Goal: Submit feedback/report problem

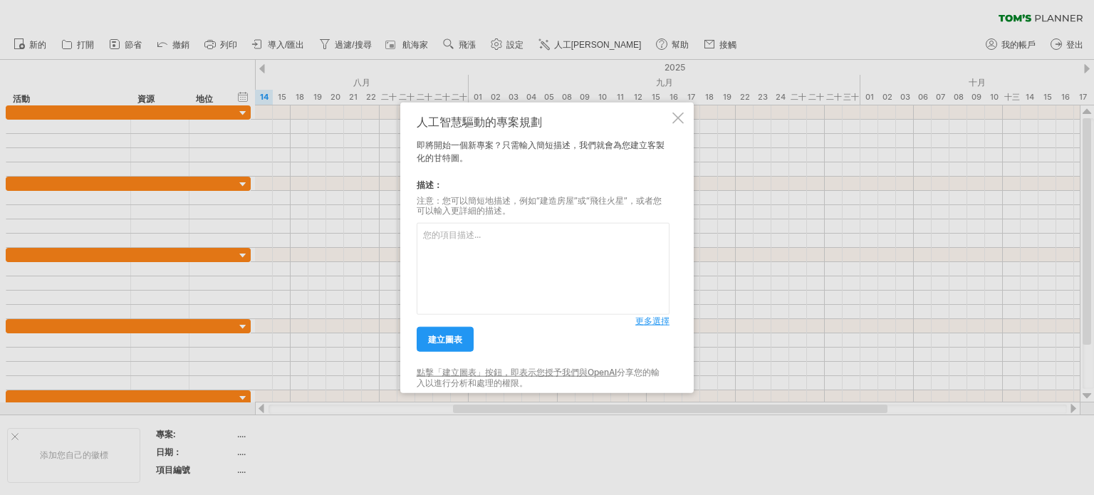
click at [680, 117] on div at bounding box center [677, 117] width 11 height 11
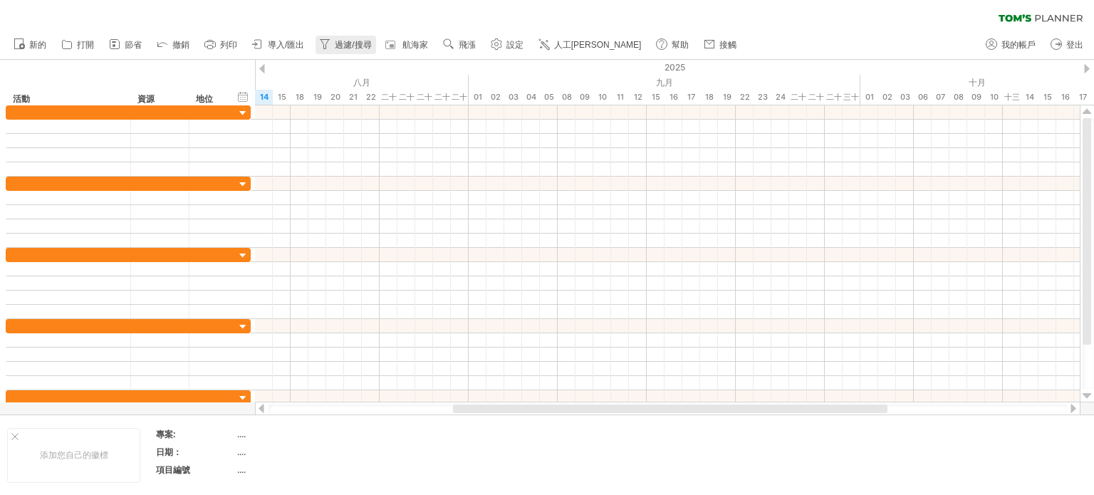
click at [349, 44] on font "過濾/搜尋" at bounding box center [353, 45] width 36 height 10
type input "**********"
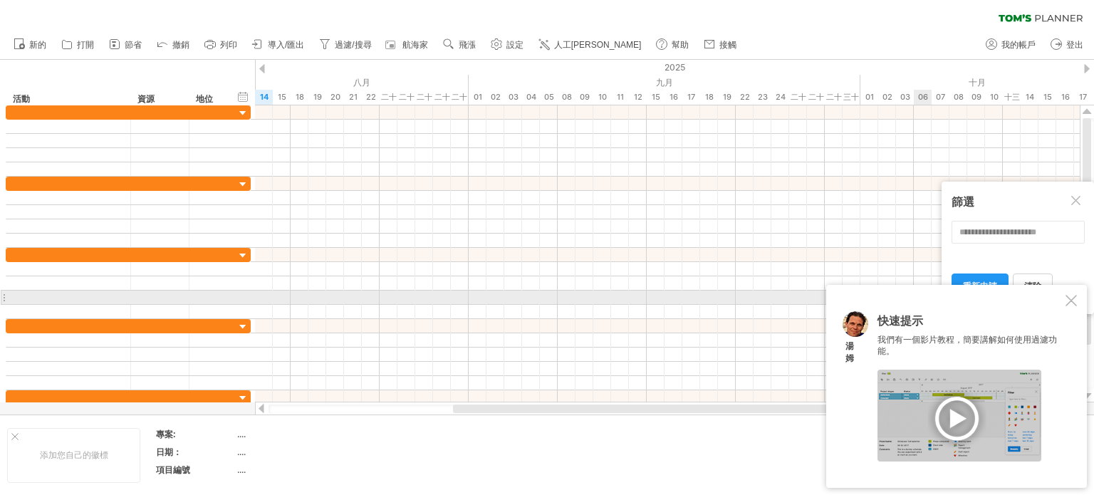
click at [1072, 303] on div at bounding box center [1070, 300] width 11 height 11
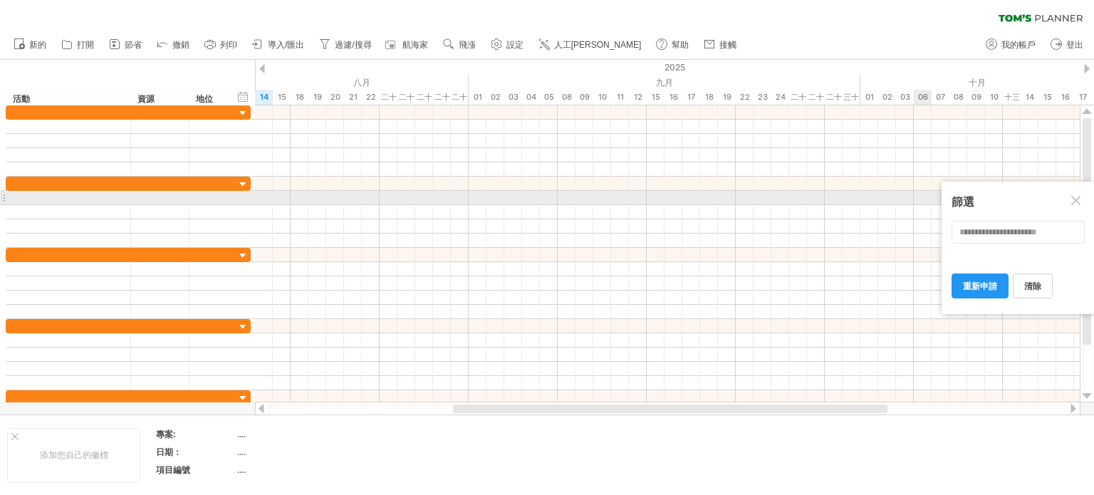
click at [1077, 202] on div at bounding box center [1076, 201] width 11 height 11
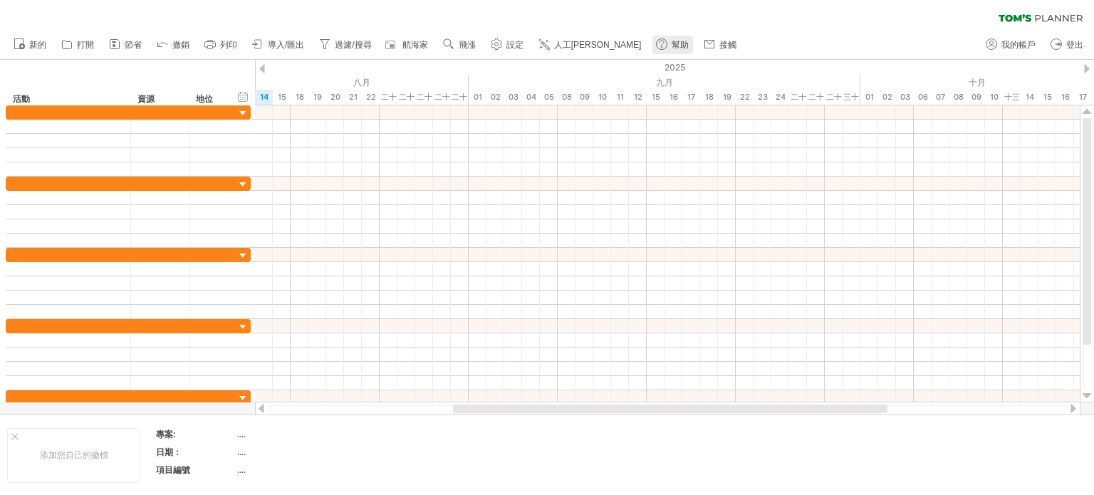
click at [671, 47] on font "幫助" at bounding box center [679, 45] width 17 height 10
click at [79, 45] on font "打開" at bounding box center [85, 45] width 17 height 10
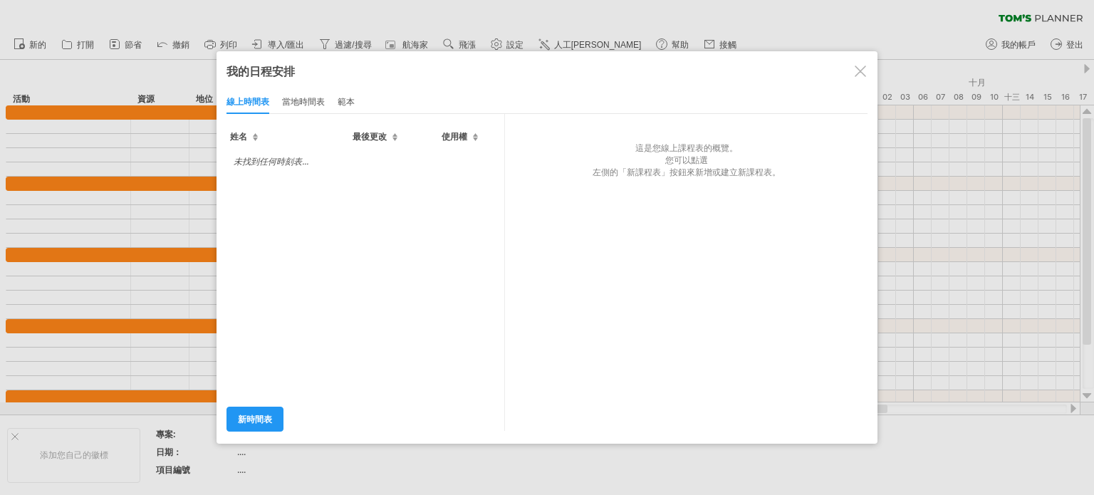
click at [577, 177] on div "這是您線上課程表的概覽。 您可以點選 左側的「新課程表」按鈕來新增或建立新課程表。" at bounding box center [681, 146] width 353 height 65
click at [640, 169] on font "左側的「新課程表」按鈕來新增或建立新課程表。" at bounding box center [686, 172] width 188 height 11
click at [304, 102] on font "當地時間表" at bounding box center [303, 101] width 43 height 11
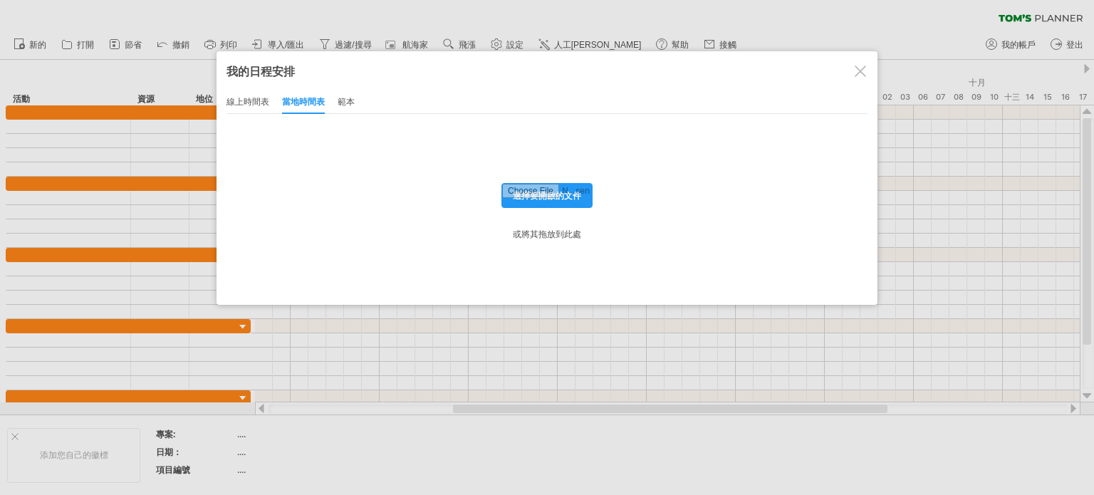
click at [340, 102] on font "範本" at bounding box center [346, 101] width 17 height 11
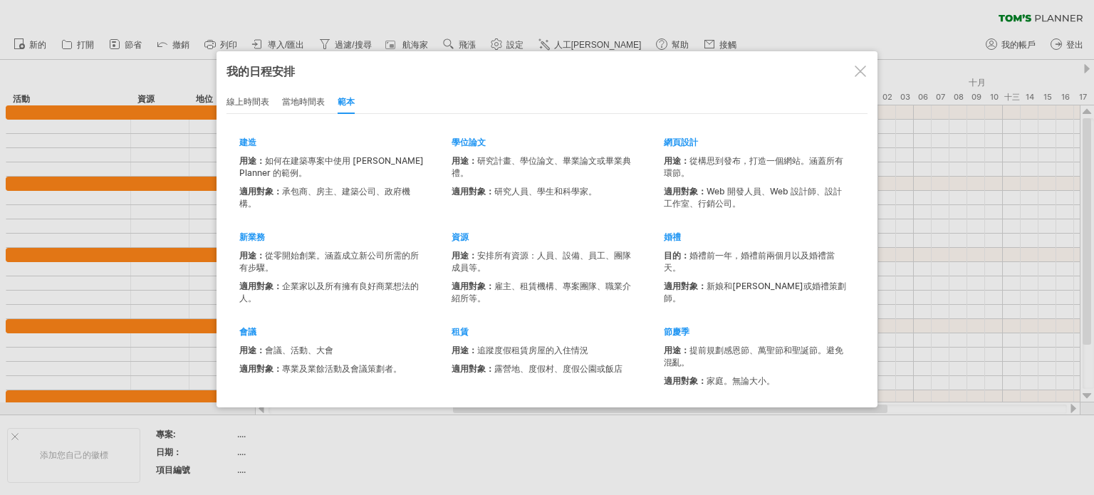
click at [858, 74] on div at bounding box center [859, 71] width 11 height 11
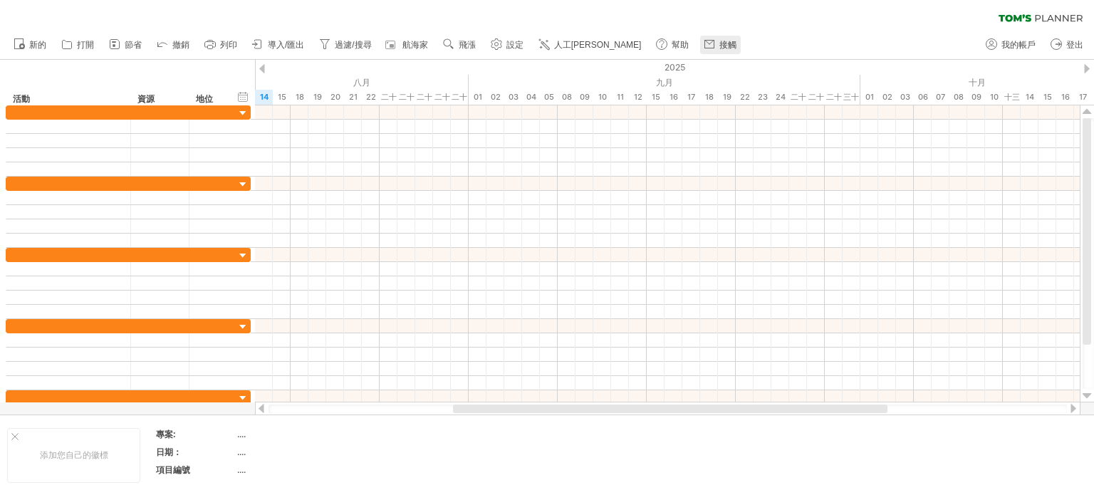
click at [719, 43] on font "接觸" at bounding box center [727, 45] width 17 height 10
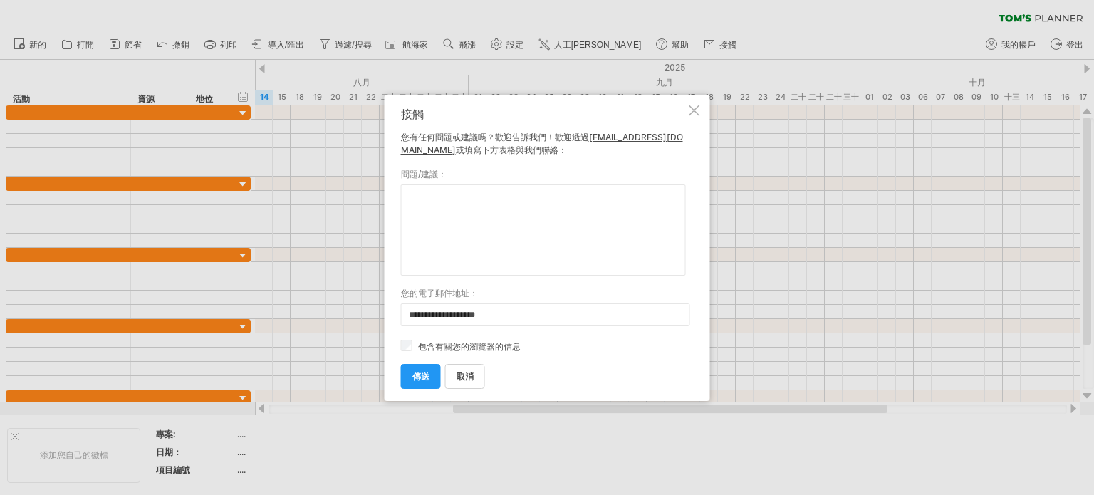
click at [699, 108] on div at bounding box center [694, 110] width 11 height 11
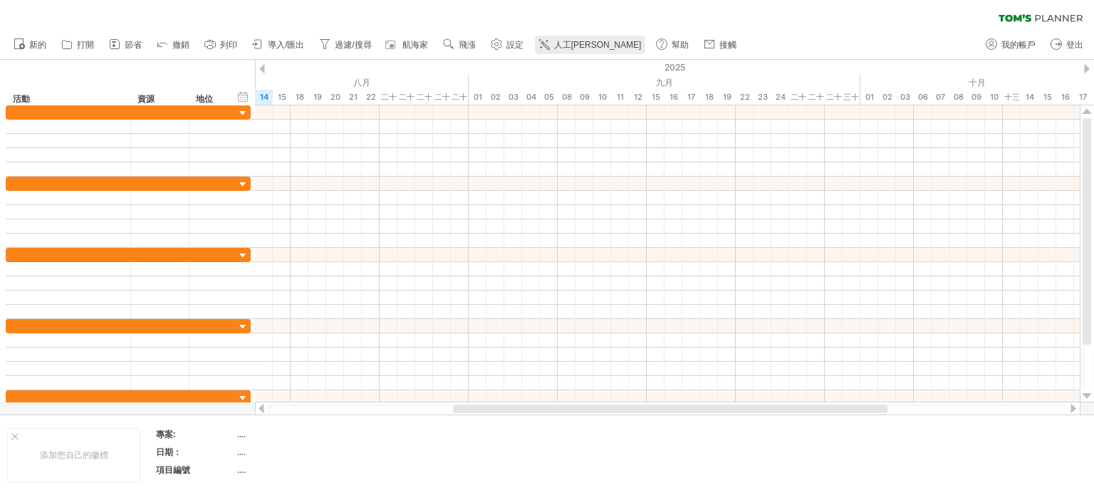
click at [588, 44] on font "人工[PERSON_NAME]" at bounding box center [598, 45] width 88 height 10
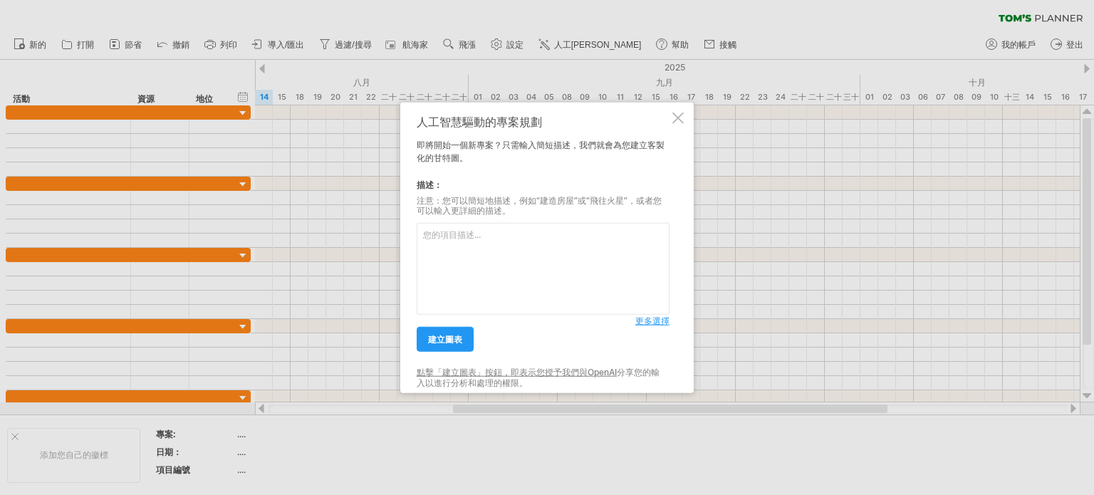
click at [680, 119] on div at bounding box center [677, 117] width 11 height 11
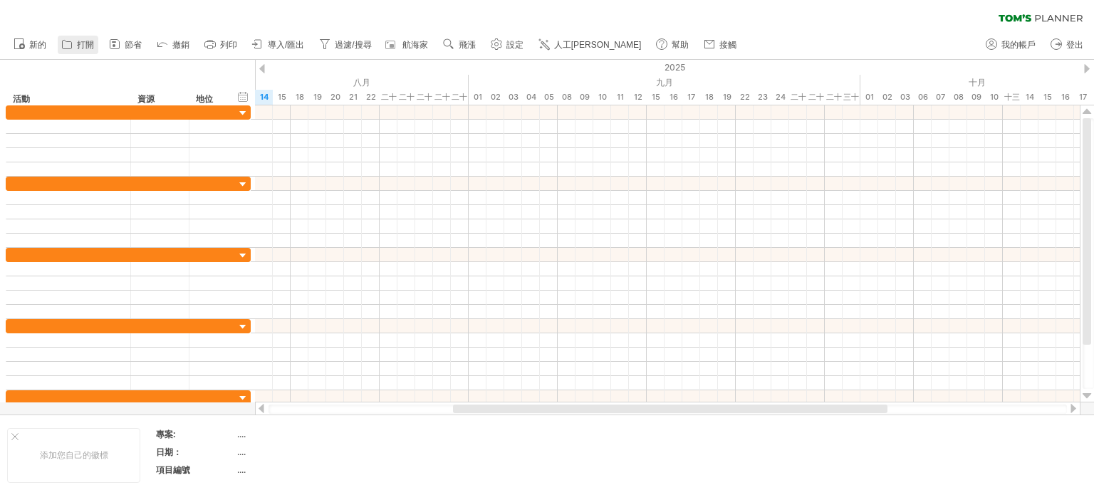
click at [83, 45] on font "打開" at bounding box center [85, 45] width 17 height 10
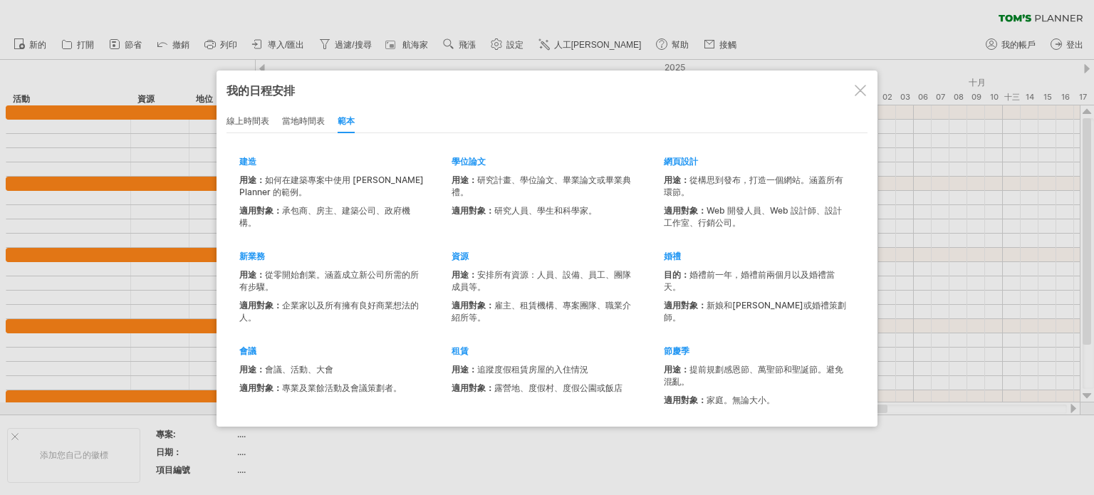
click at [863, 95] on div at bounding box center [859, 90] width 11 height 11
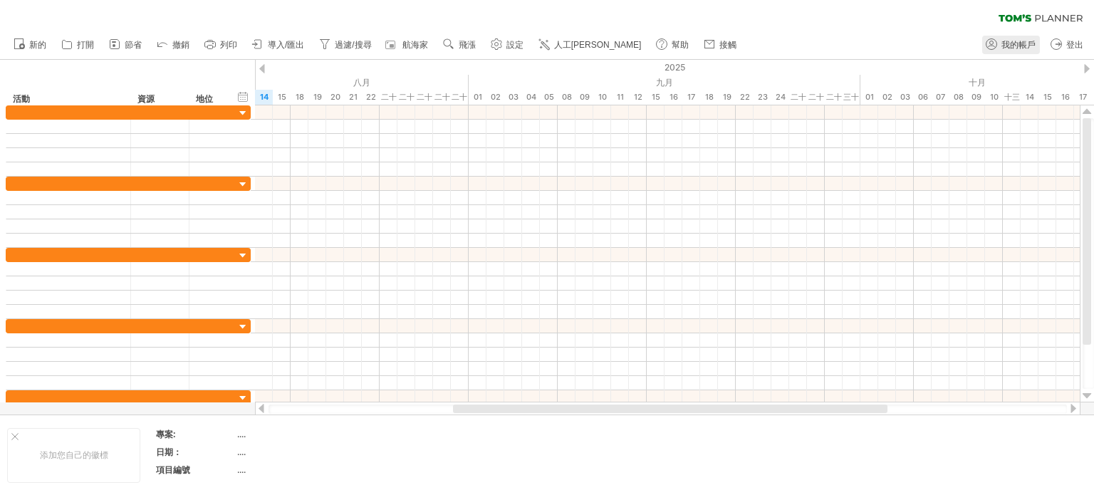
click at [1010, 44] on font "我的帳戶" at bounding box center [1018, 45] width 34 height 10
type input "**********"
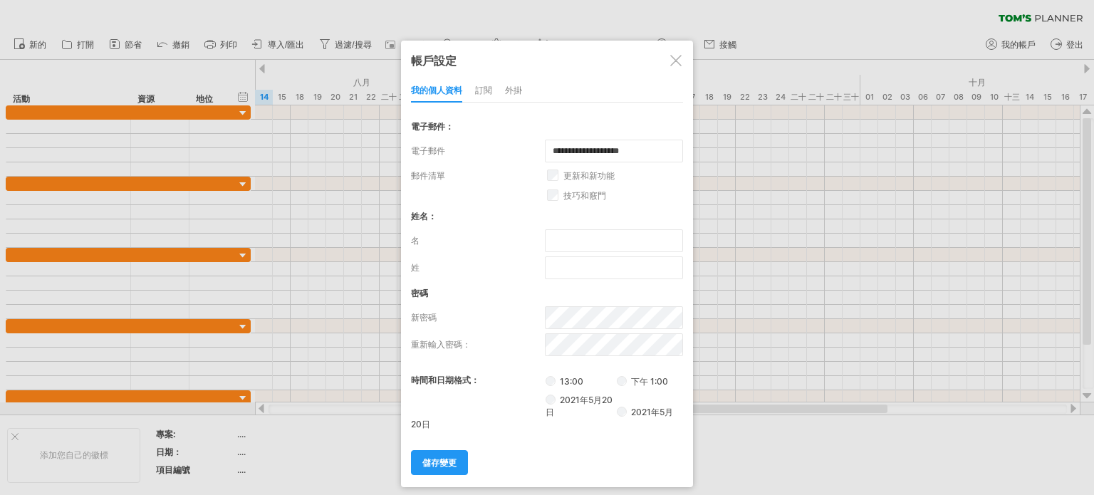
click at [676, 61] on div at bounding box center [675, 60] width 11 height 11
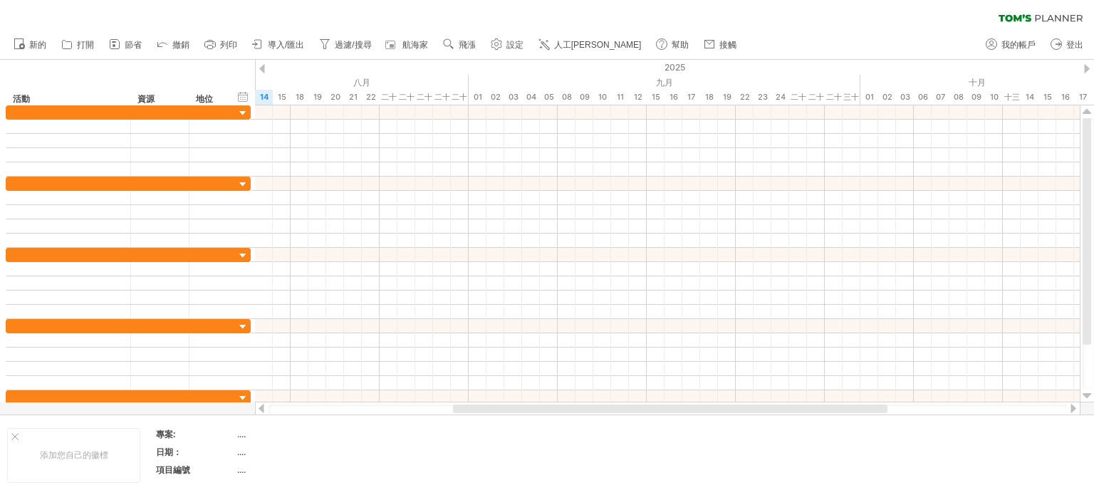
click at [719, 47] on font "接觸" at bounding box center [727, 45] width 17 height 10
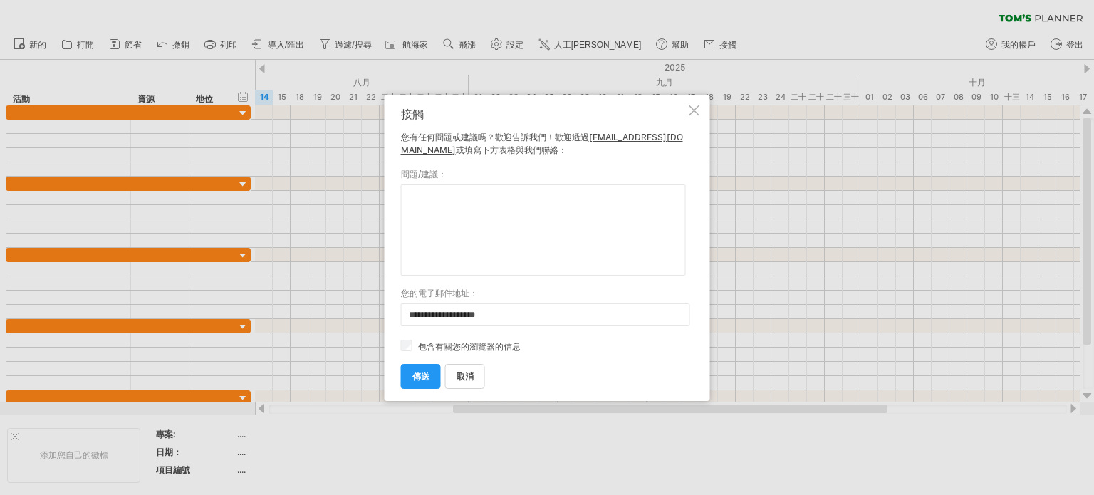
click at [414, 199] on textarea at bounding box center [543, 229] width 285 height 91
type textarea "**********"
click at [421, 372] on font "傳送" at bounding box center [420, 376] width 17 height 11
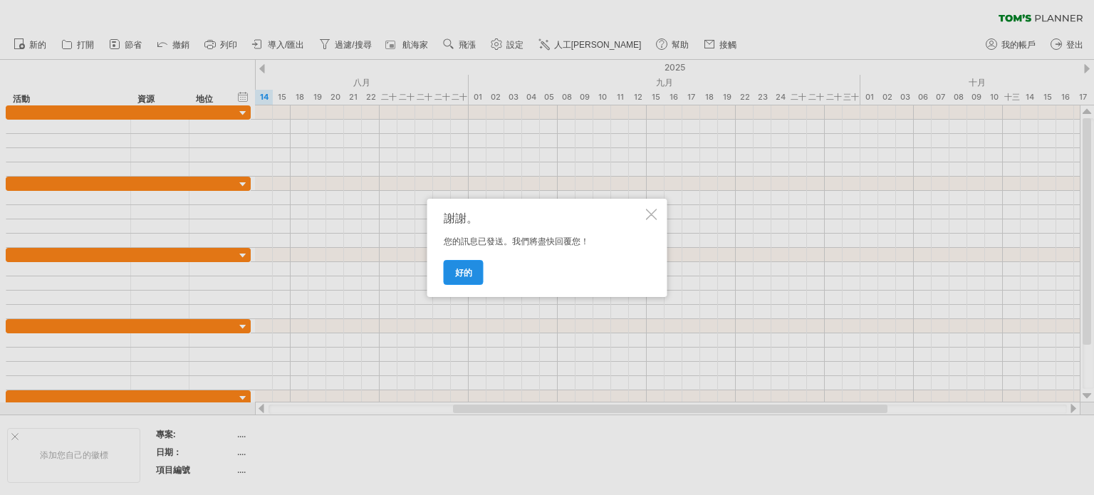
click at [465, 269] on font "好的" at bounding box center [463, 272] width 17 height 11
